Goal: Task Accomplishment & Management: Use online tool/utility

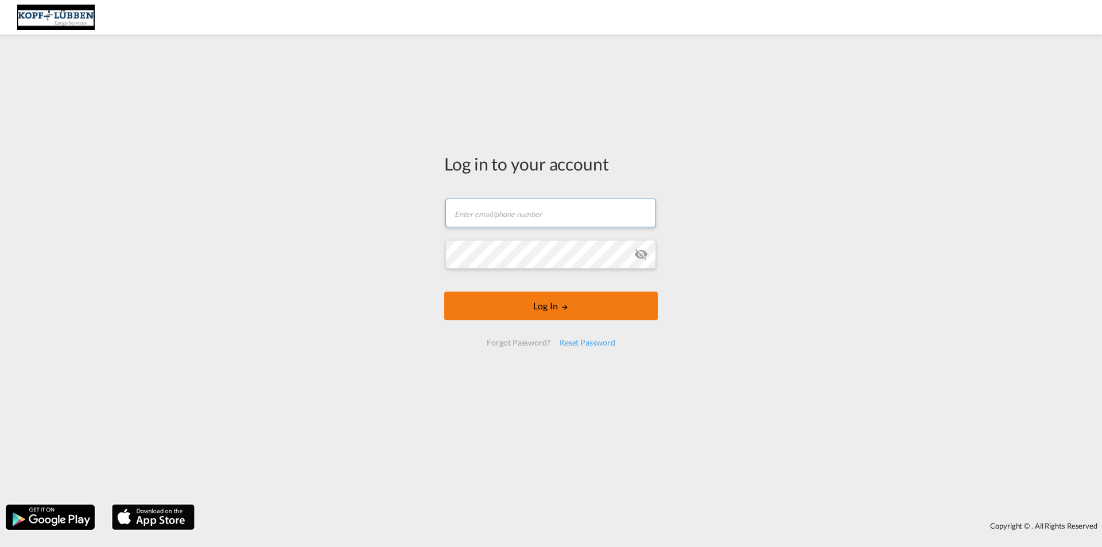
type input "[EMAIL_ADDRESS][PERSON_NAME][DOMAIN_NAME]"
click at [530, 312] on button "Log In" at bounding box center [551, 306] width 214 height 29
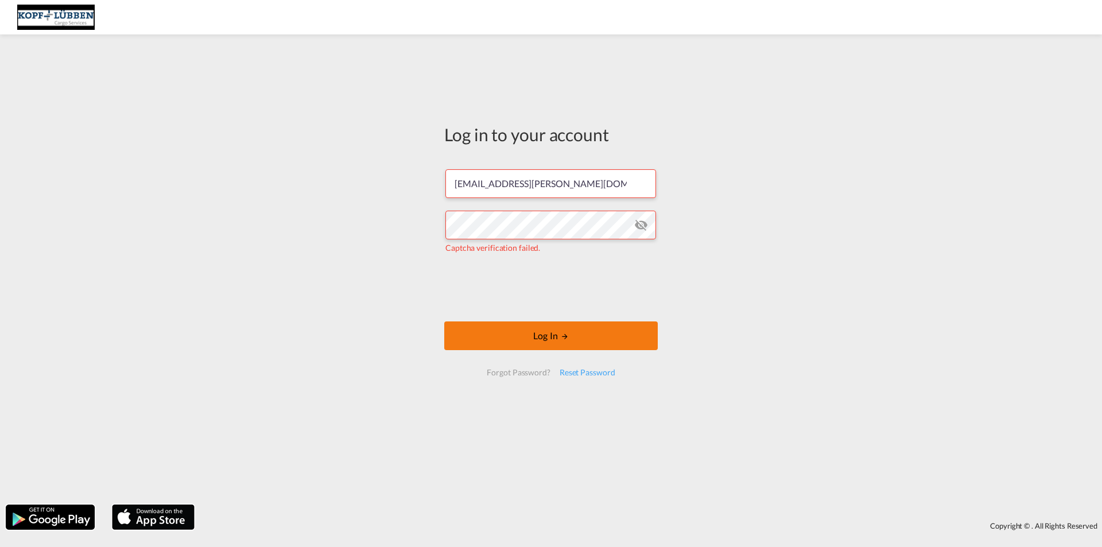
click at [571, 347] on button "Log In" at bounding box center [551, 335] width 214 height 29
